Goal: Task Accomplishment & Management: Manage account settings

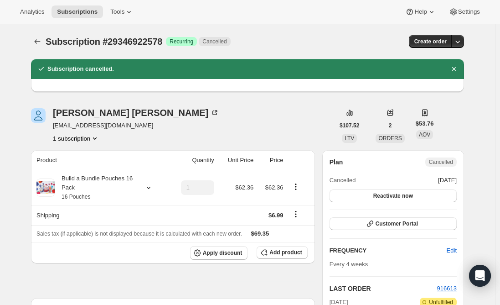
click at [66, 9] on span "Subscriptions" at bounding box center [77, 11] width 41 height 7
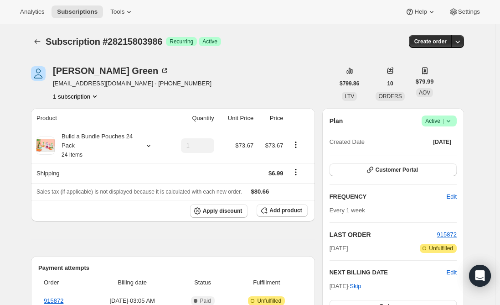
click at [69, 13] on span "Subscriptions" at bounding box center [77, 11] width 41 height 7
